Goal: Task Accomplishment & Management: Complete application form

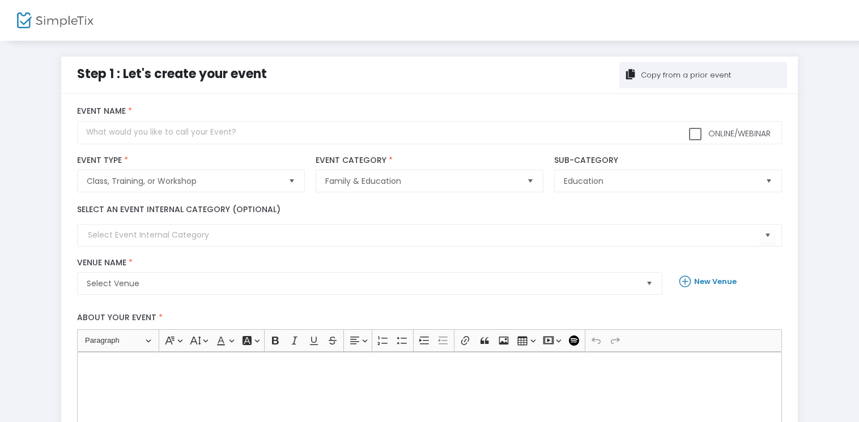
click at [29, 18] on img at bounding box center [55, 20] width 76 height 16
